Goal: Information Seeking & Learning: Understand process/instructions

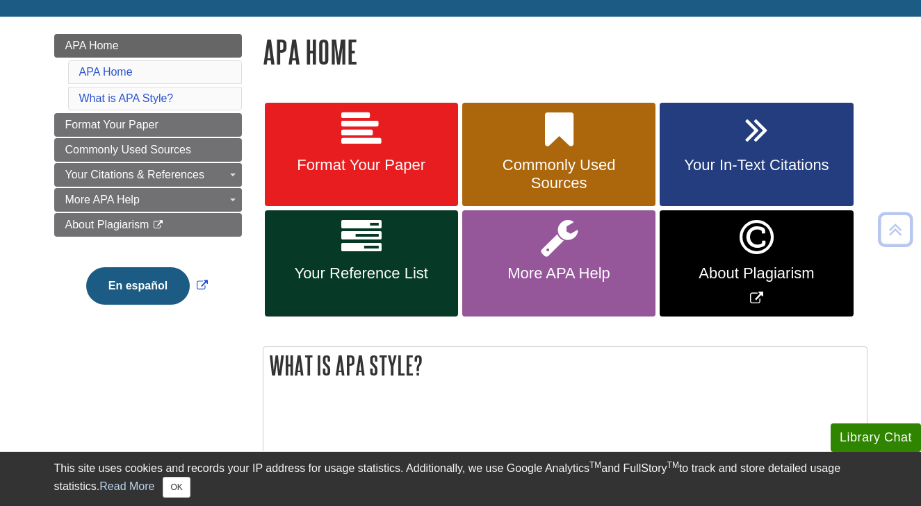
scroll to position [174, 0]
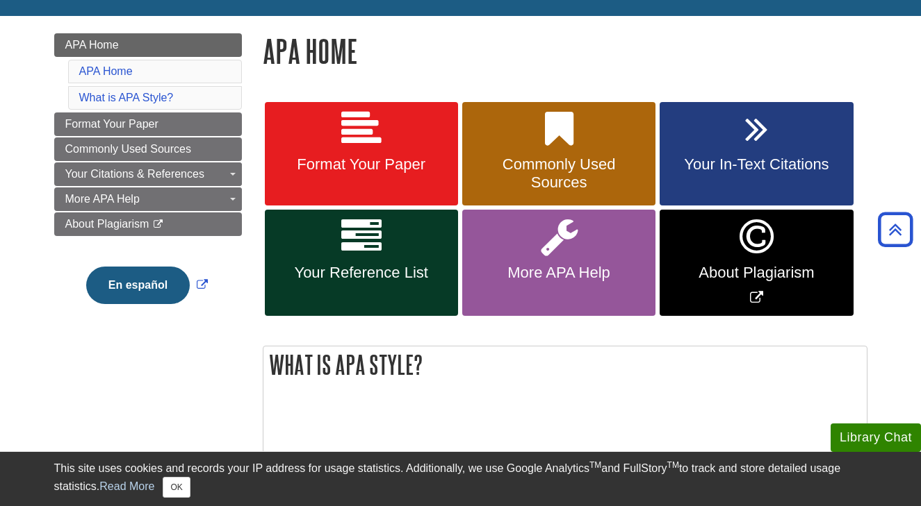
click at [541, 174] on span "Commonly Used Sources" at bounding box center [558, 174] width 172 height 36
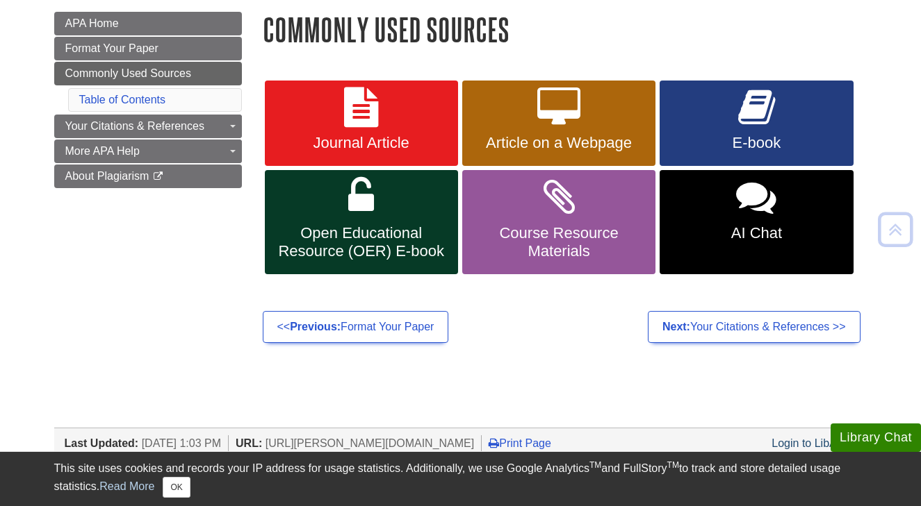
scroll to position [199, 0]
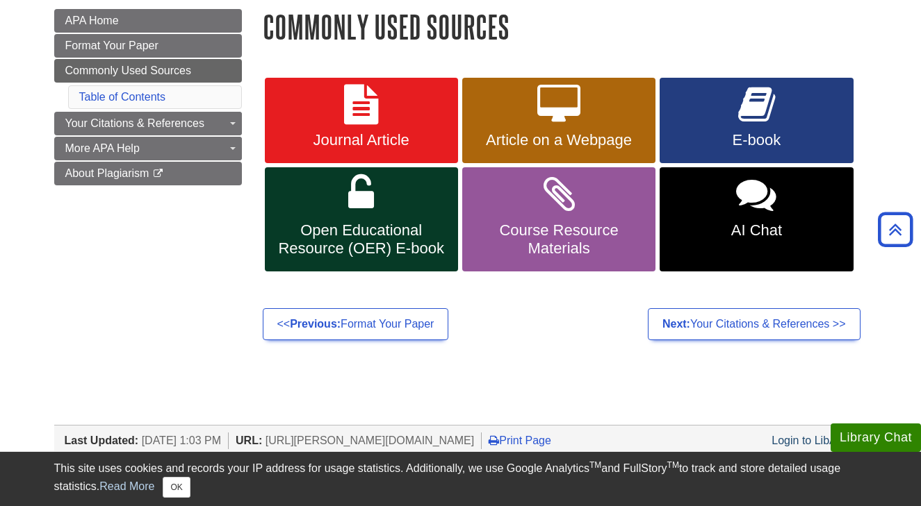
click at [552, 145] on span "Article on a Webpage" at bounding box center [558, 140] width 172 height 18
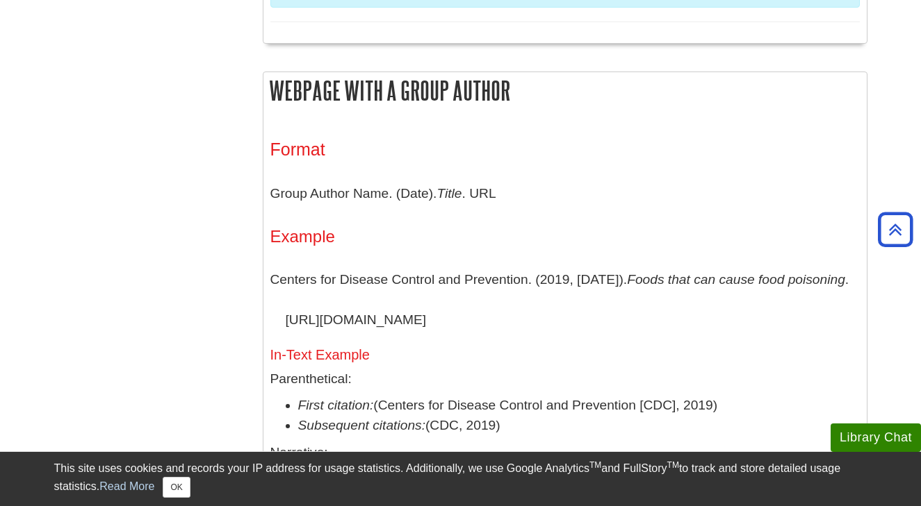
scroll to position [1328, 0]
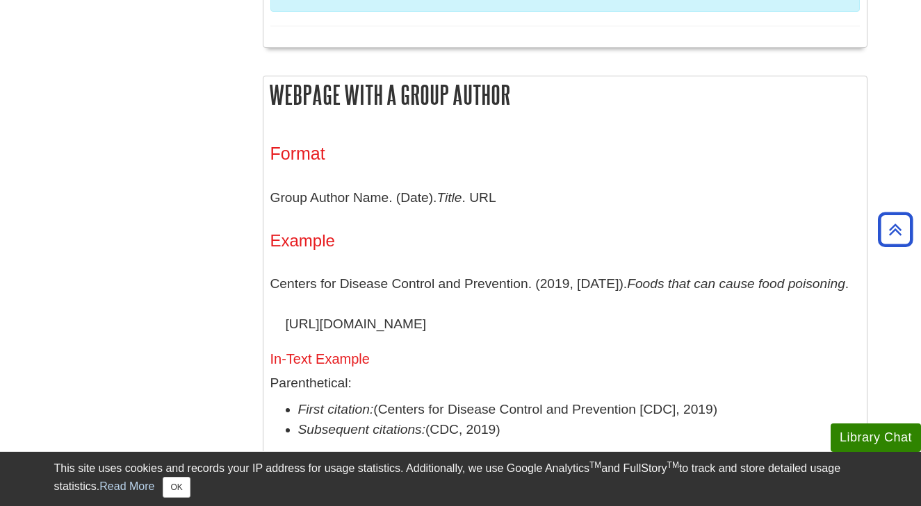
drag, startPoint x: 274, startPoint y: 275, endPoint x: 696, endPoint y: 293, distance: 422.8
click at [696, 293] on p "Centers for Disease Control and Prevention. (2019, [DATE]). Foods that can caus…" at bounding box center [564, 304] width 589 height 80
copy p "Centers for Disease Control and Prevention. (2019, October 11). Foods that can …"
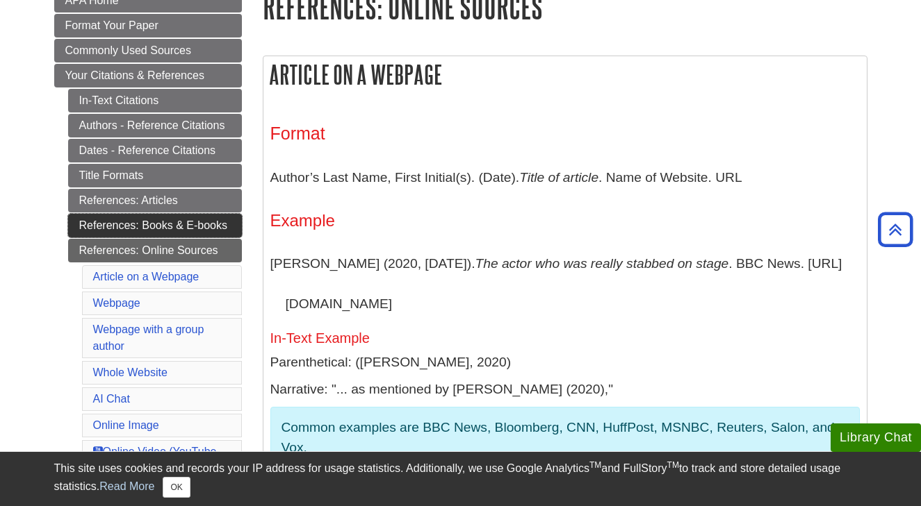
scroll to position [213, 0]
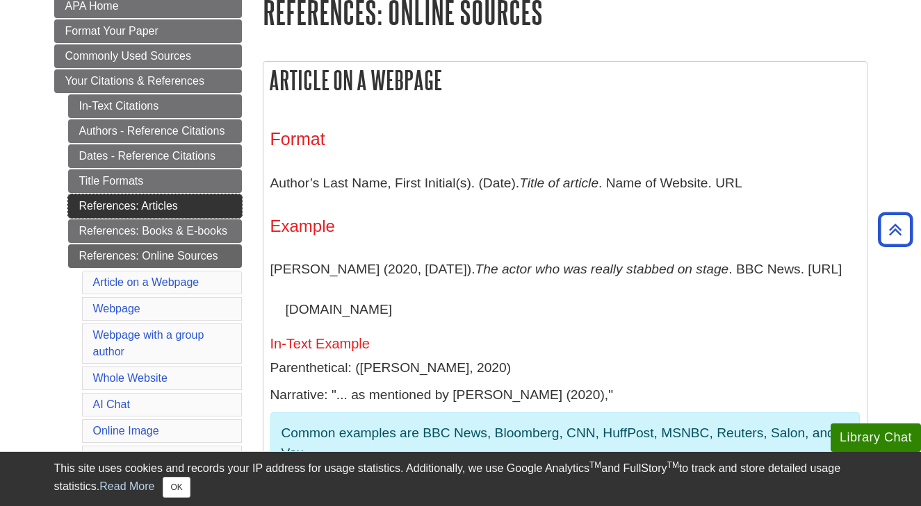
click at [171, 211] on link "References: Articles" at bounding box center [155, 207] width 174 height 24
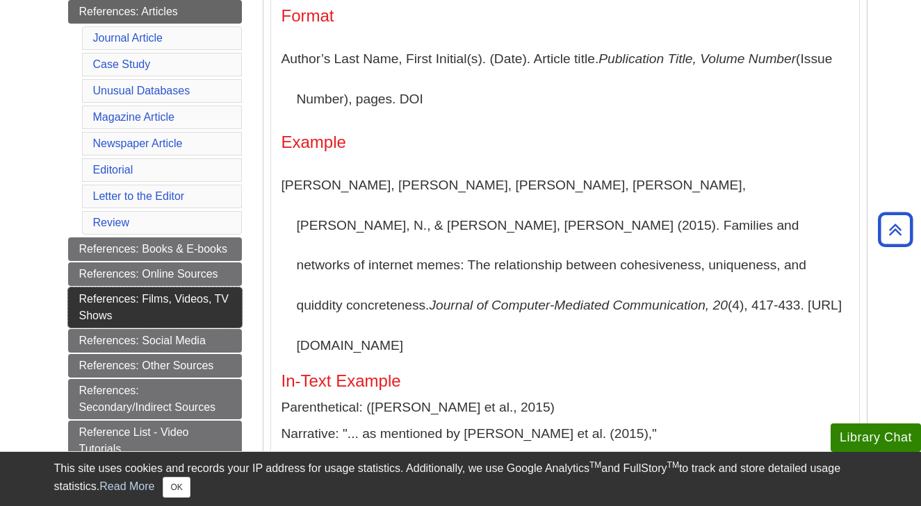
scroll to position [415, 0]
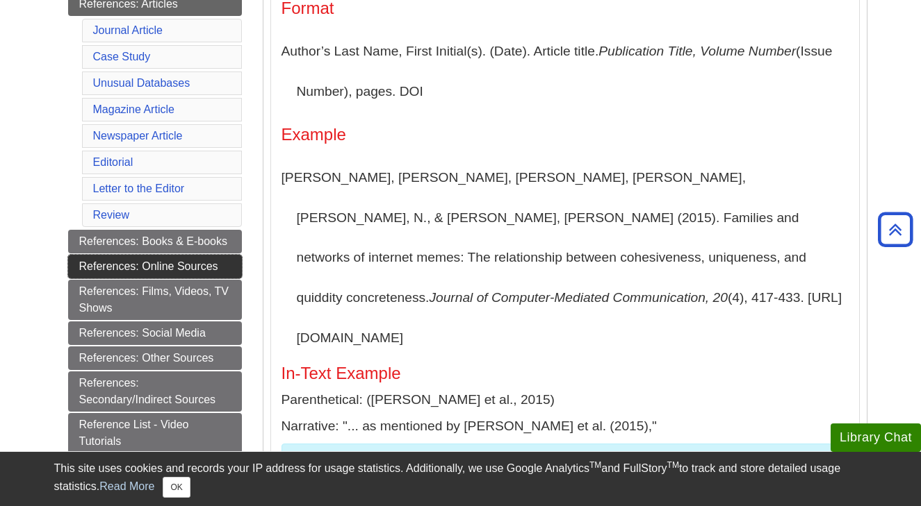
click at [180, 271] on link "References: Online Sources" at bounding box center [155, 267] width 174 height 24
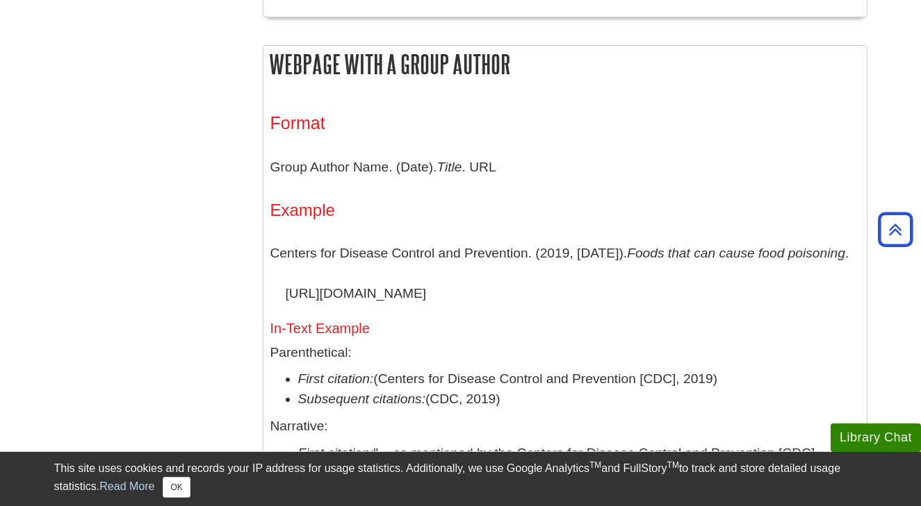
scroll to position [1360, 0]
drag, startPoint x: 273, startPoint y: 51, endPoint x: 661, endPoint y: 279, distance: 449.7
click at [661, 279] on div "Webpage with a group author Format Group Author Name. (Date). Title . URL Examp…" at bounding box center [565, 291] width 604 height 495
copy div "Webpage with a group author Format Group Author Name. (Date). Title . URL Examp…"
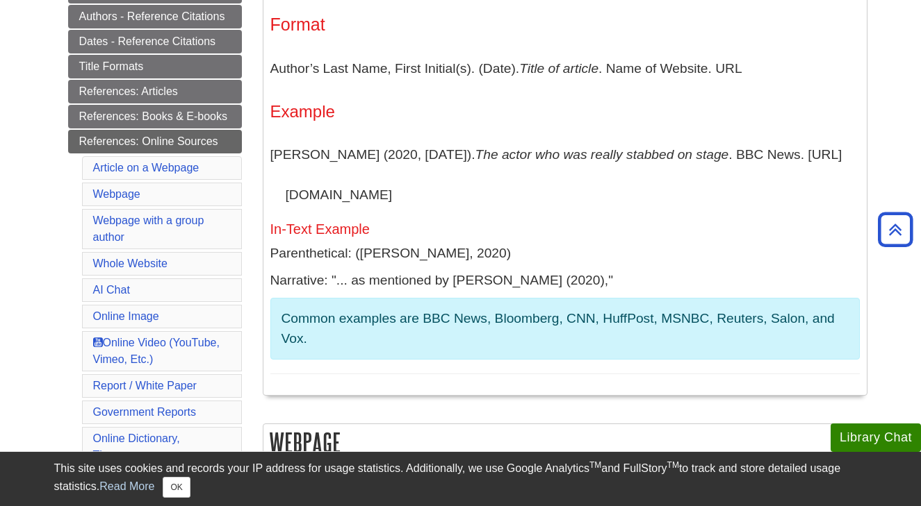
scroll to position [353, 0]
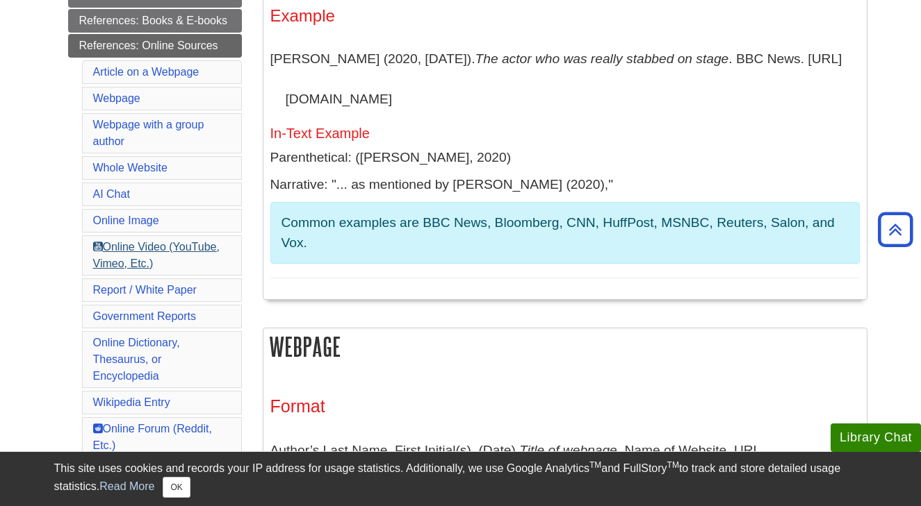
click at [180, 252] on link "Online Video (YouTube, Vimeo, Etc.)" at bounding box center [156, 255] width 126 height 28
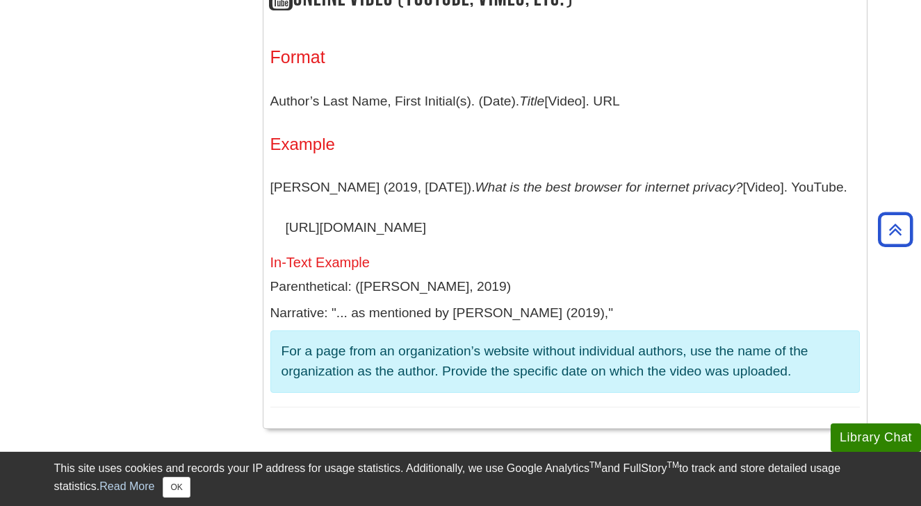
drag, startPoint x: 271, startPoint y: 211, endPoint x: 582, endPoint y: 234, distance: 312.2
click at [582, 234] on p "Braxman, R. (2019, February 26). What is the best browser for internet privacy?…" at bounding box center [564, 207] width 589 height 80
copy p "Braxman, R. (2019, February 26). What is the best browser for internet privacy?…"
click at [653, 122] on p "Author’s Last Name, First Initial(s). (Date). Title [Video]. URL" at bounding box center [564, 101] width 589 height 40
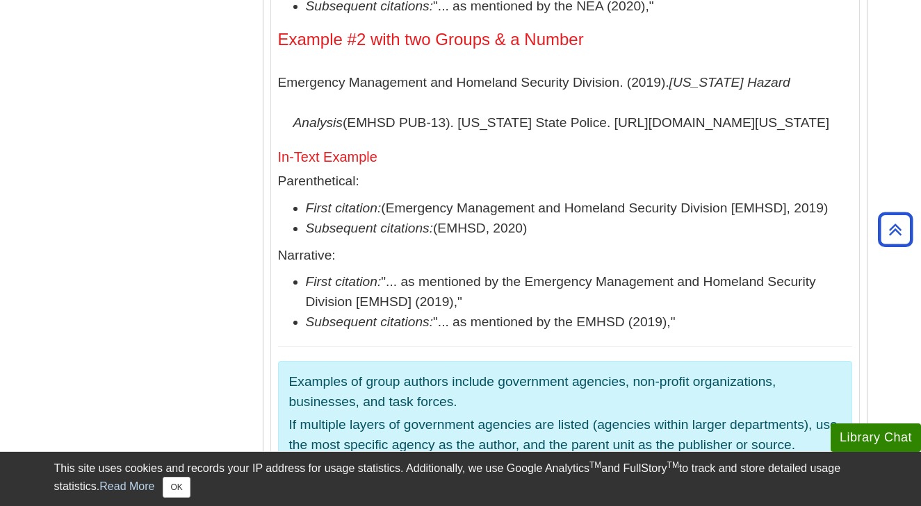
scroll to position [5528, 0]
